Goal: Task Accomplishment & Management: Manage account settings

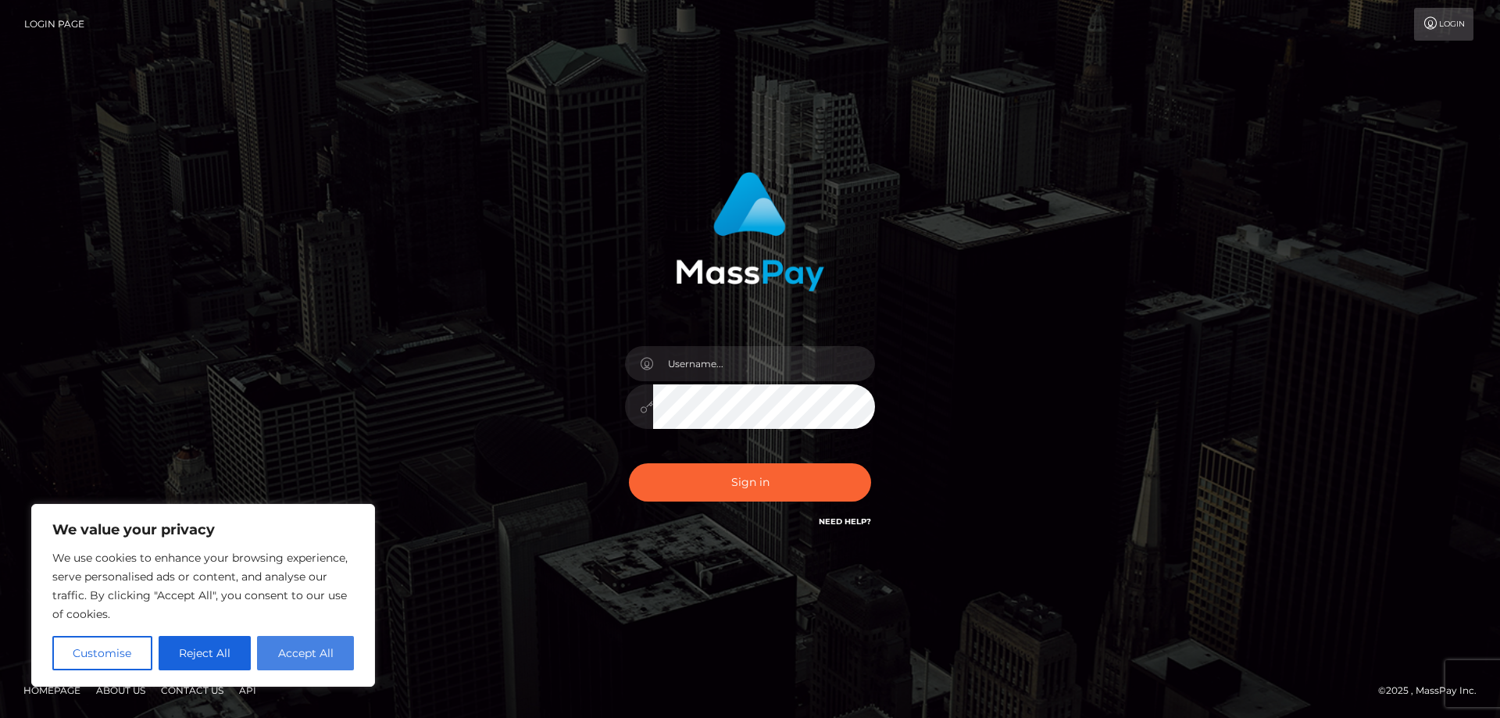
click at [285, 645] on button "Accept All" at bounding box center [305, 653] width 97 height 34
checkbox input "true"
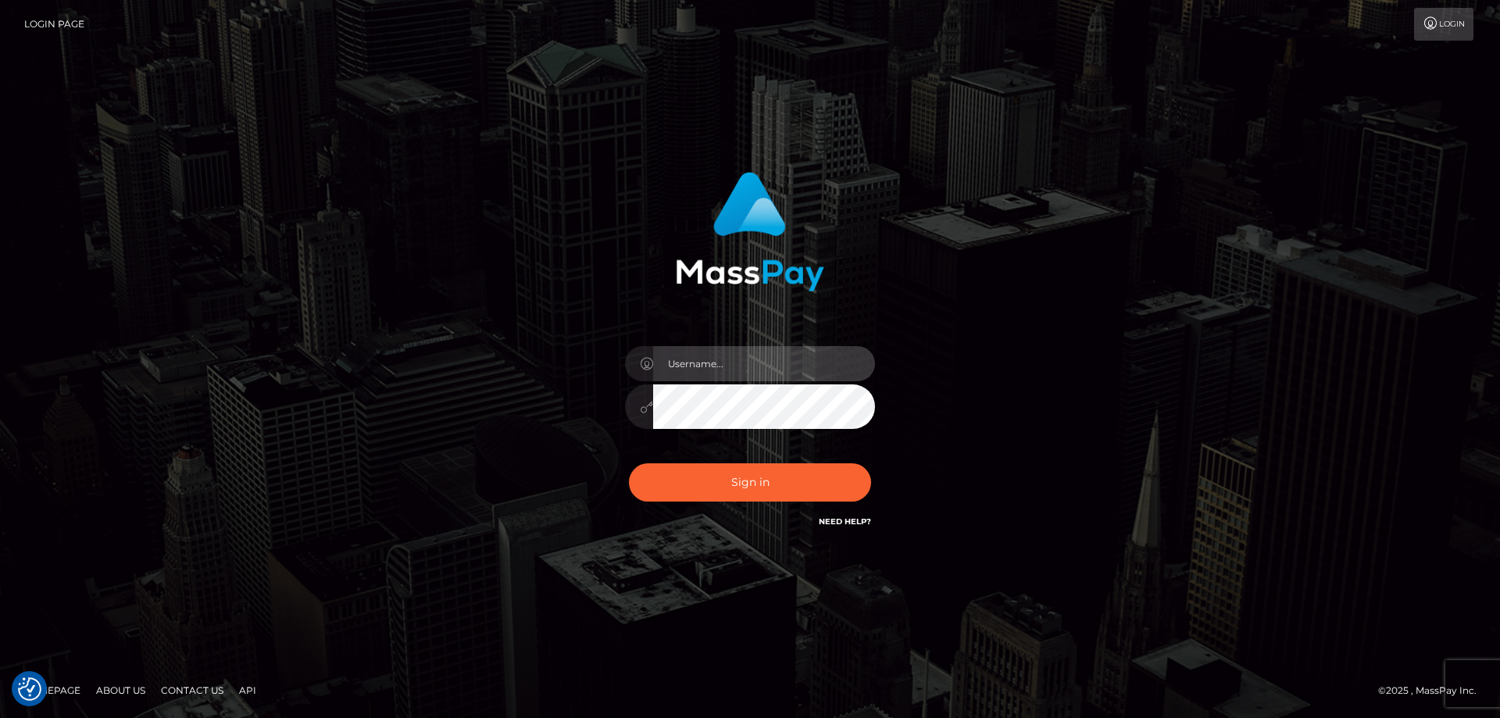
click at [773, 359] on input "text" at bounding box center [764, 363] width 222 height 35
type input "luxurystudioweb@gmail.com"
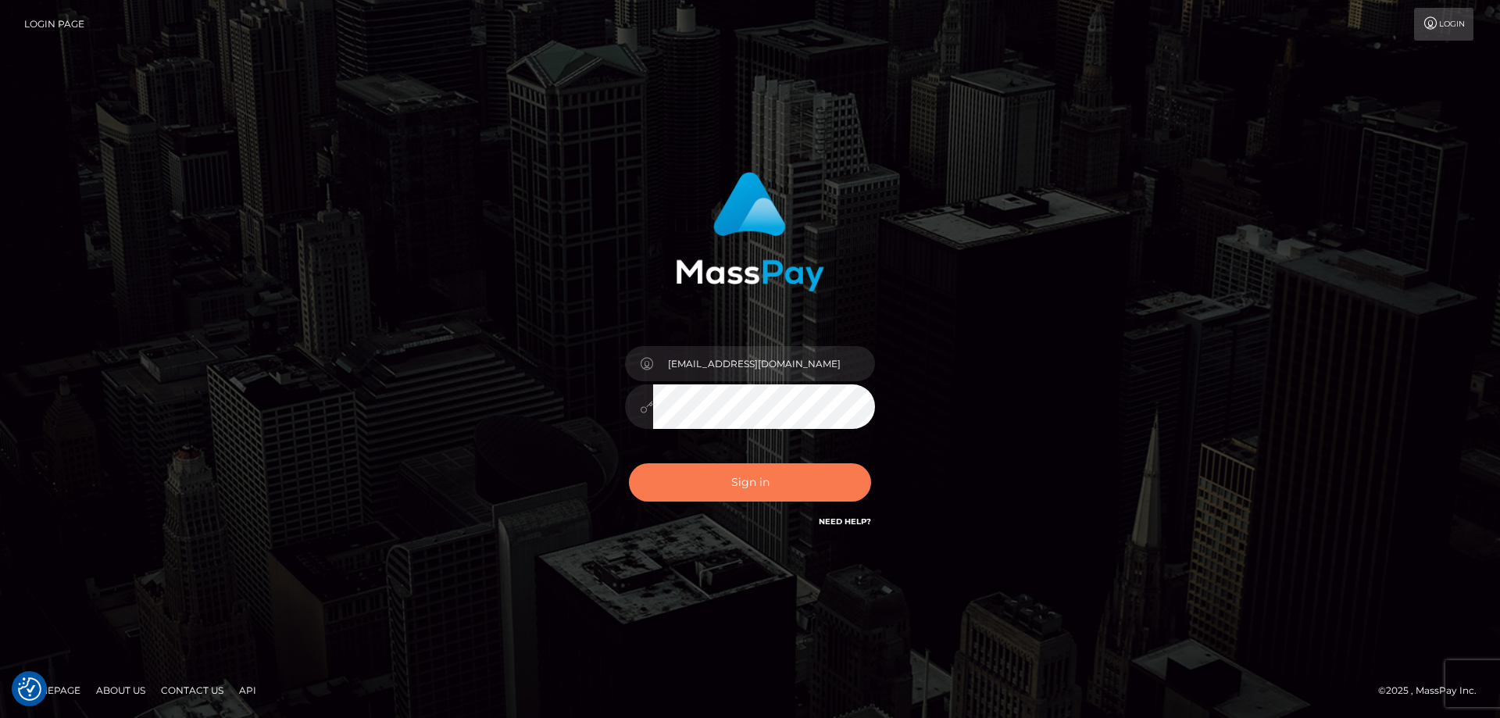
click at [767, 472] on button "Sign in" at bounding box center [750, 482] width 242 height 38
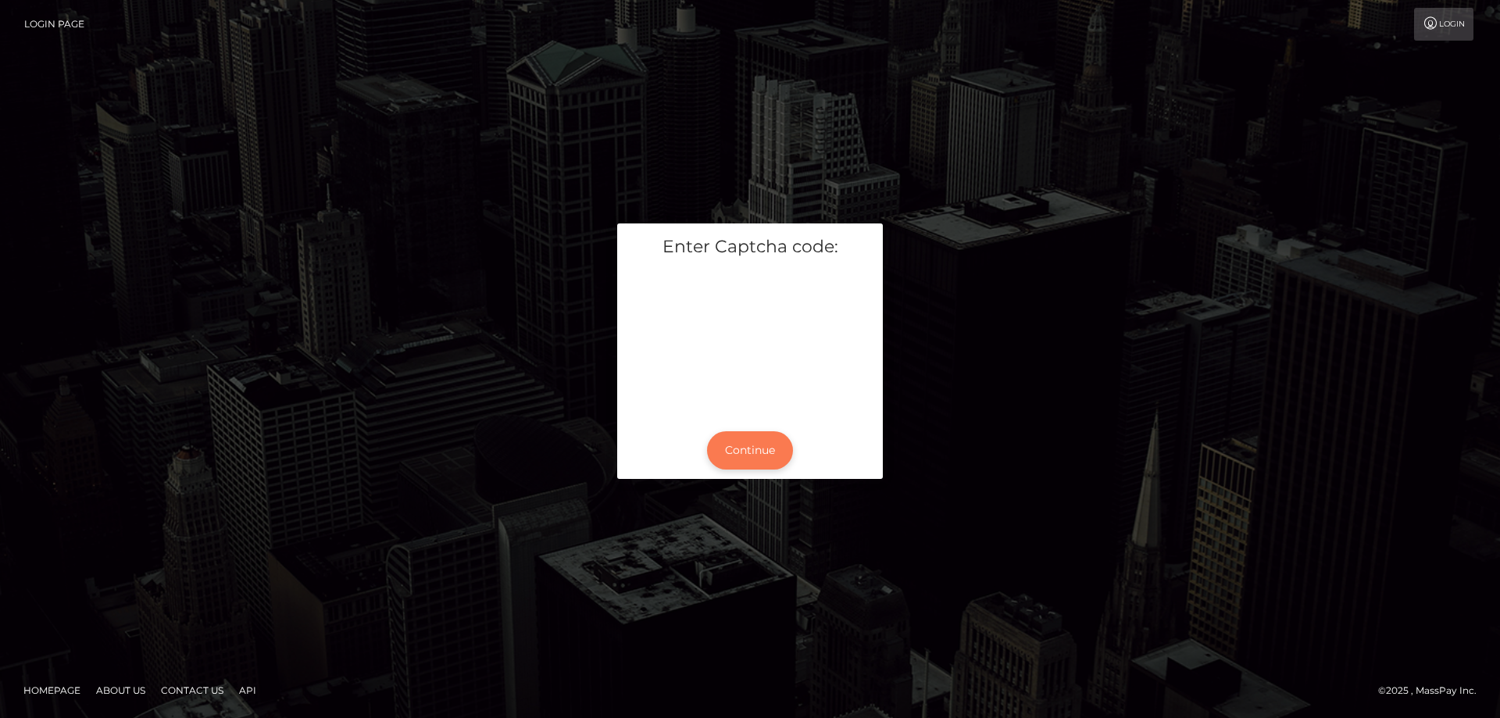
click at [766, 442] on button "Continue" at bounding box center [750, 450] width 86 height 38
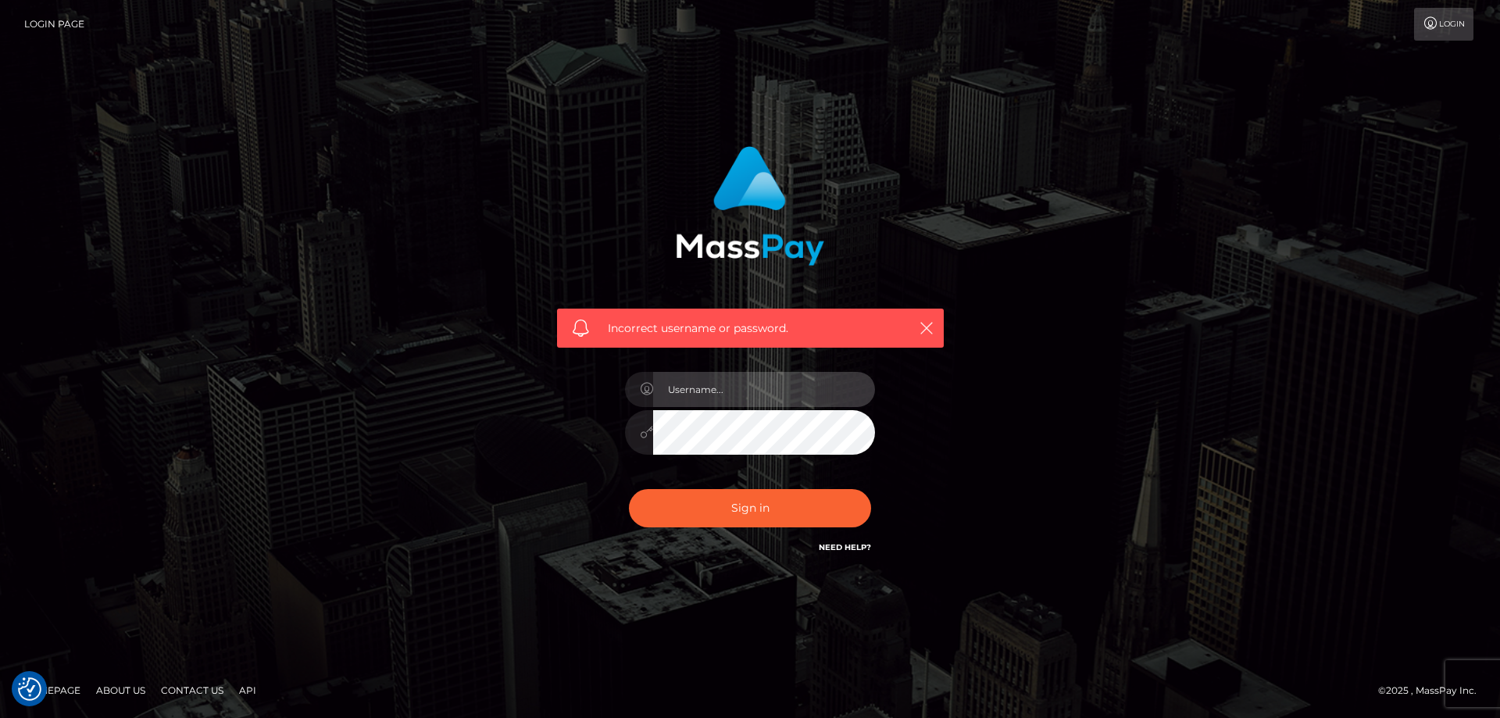
type input "[EMAIL_ADDRESS][DOMAIN_NAME]"
click at [634, 433] on div at bounding box center [750, 425] width 250 height 30
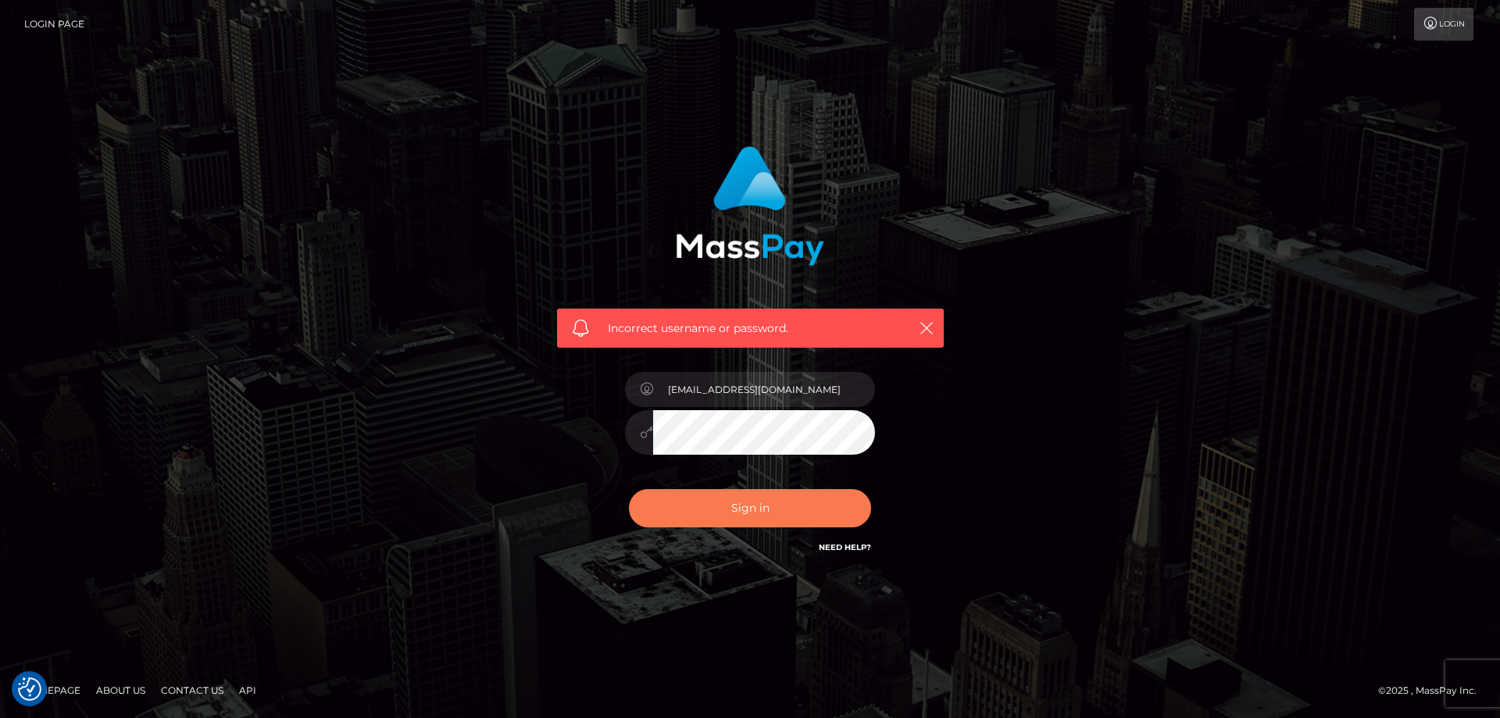
click at [687, 516] on button "Sign in" at bounding box center [750, 508] width 242 height 38
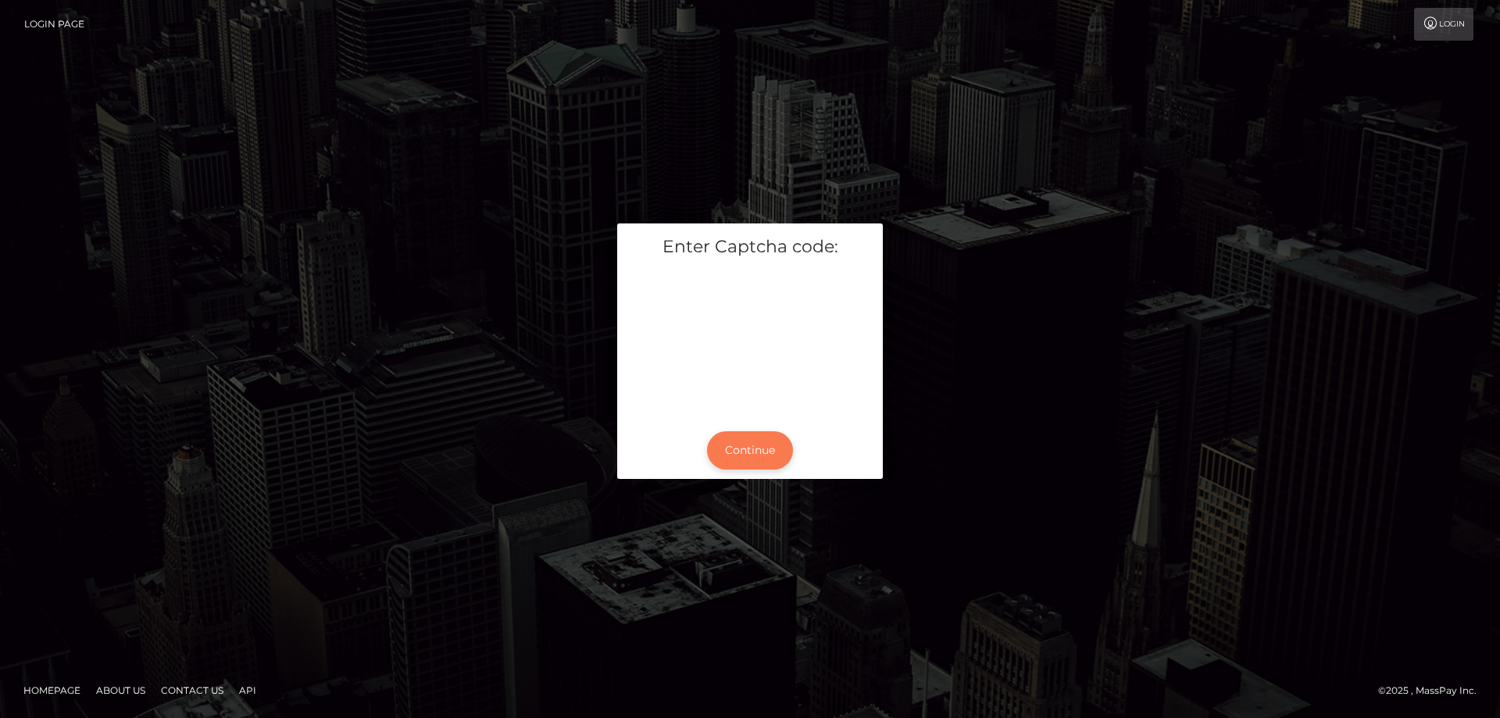
click at [772, 450] on button "Continue" at bounding box center [750, 450] width 86 height 38
